Goal: Task Accomplishment & Management: Manage account settings

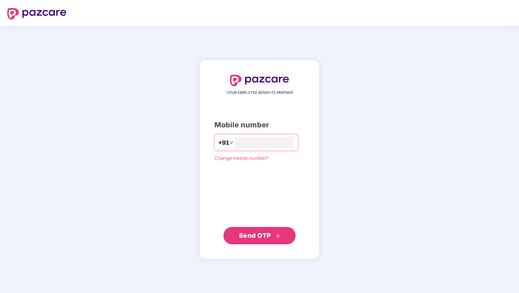
type input "**********"
click at [265, 237] on span "Send OTP" at bounding box center [255, 236] width 32 height 8
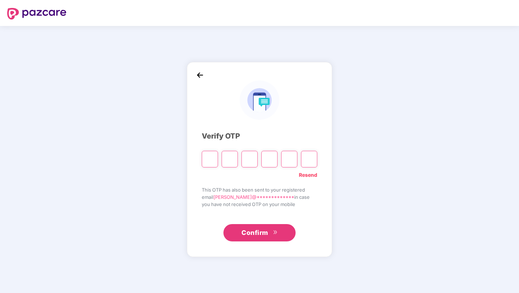
type input "*"
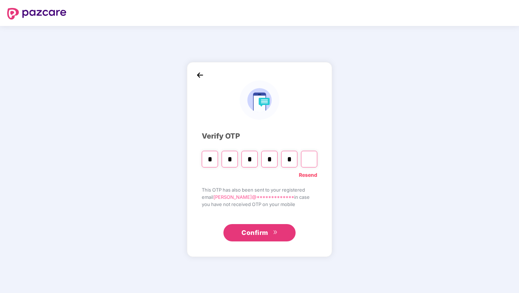
type input "*"
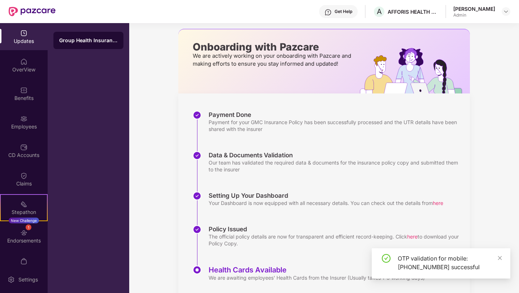
scroll to position [50, 0]
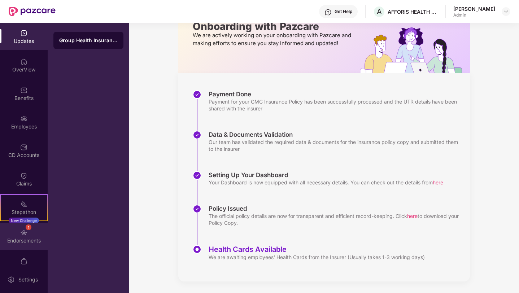
click at [26, 229] on div "1" at bounding box center [29, 228] width 6 height 6
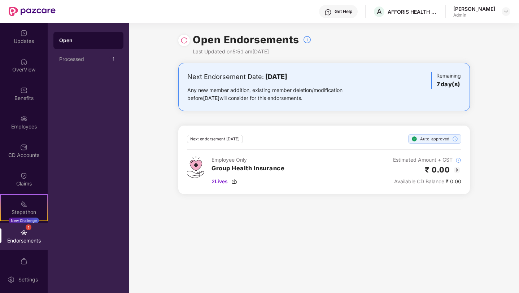
click at [220, 181] on span "2 Lives" at bounding box center [220, 182] width 16 height 8
